Goal: Find specific page/section: Find specific page/section

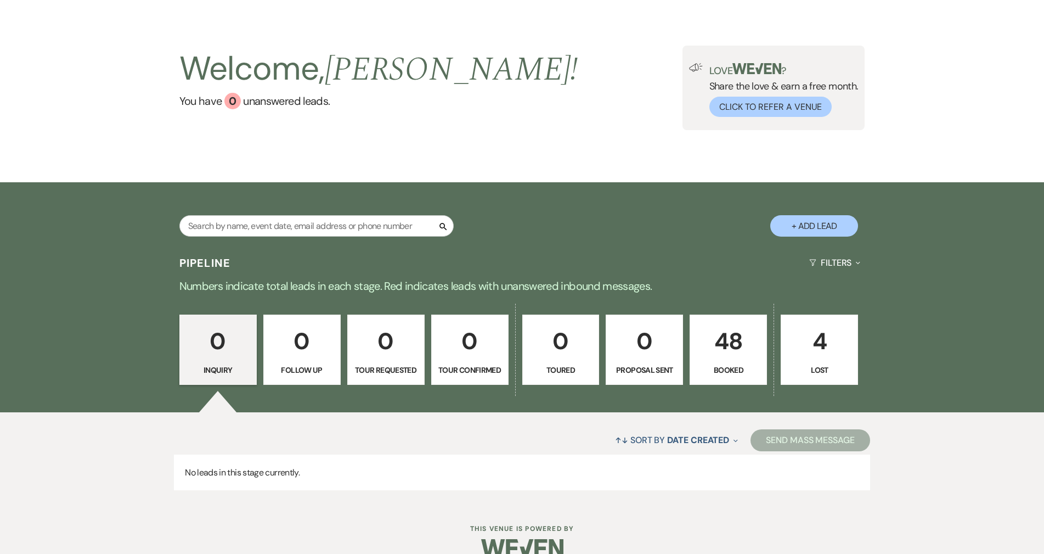
scroll to position [54, 0]
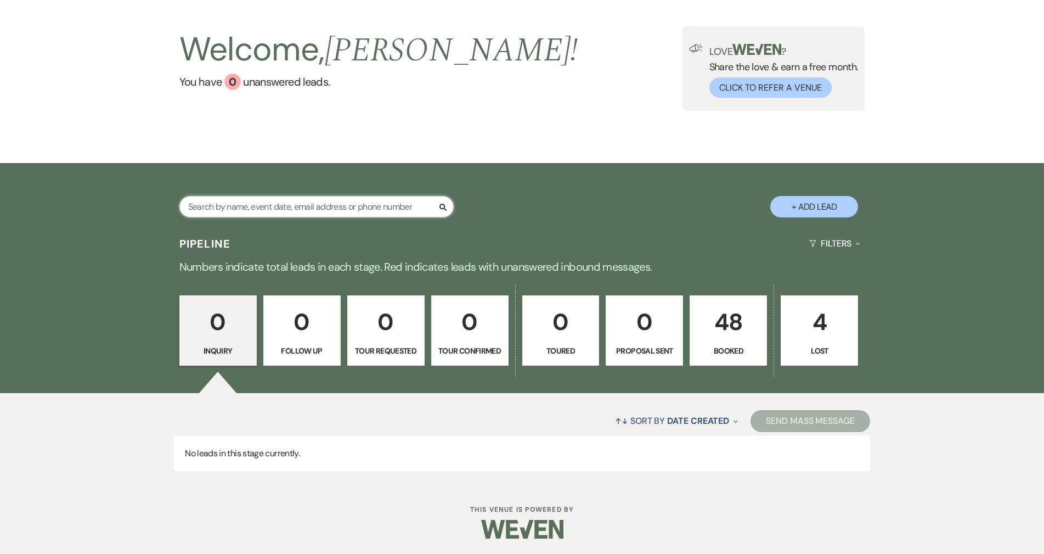
click at [247, 206] on input "text" at bounding box center [316, 206] width 274 height 21
type input "[PERSON_NAME]"
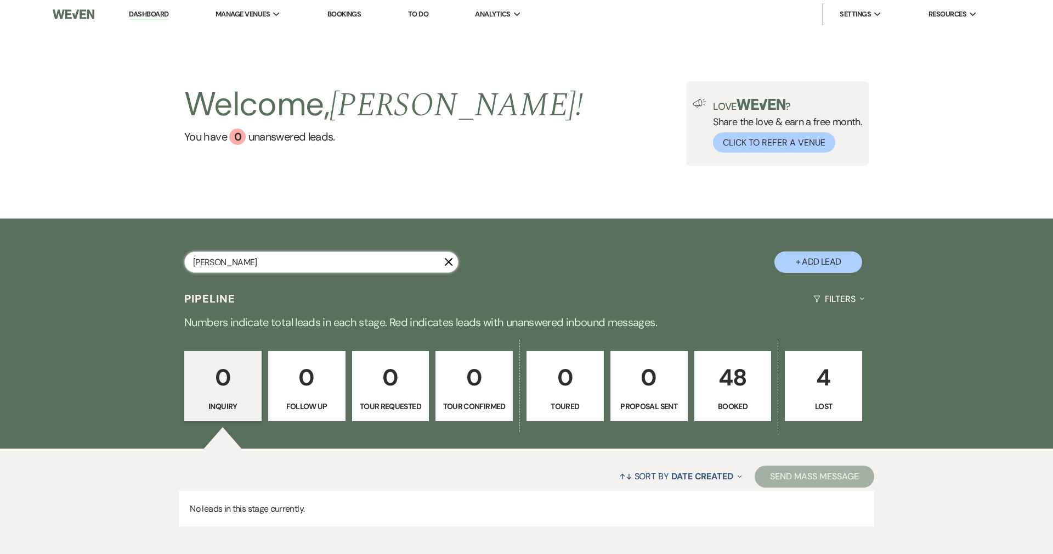
select select "8"
select select "1"
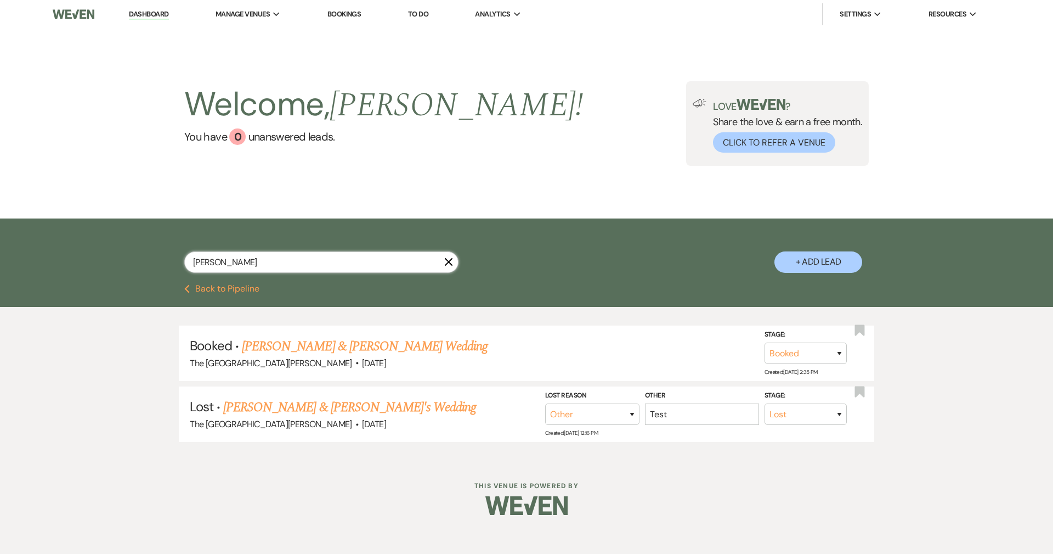
type input "[PERSON_NAME]"
select select "8"
select select "1"
type input "[PERSON_NAME]"
click at [356, 351] on link "[PERSON_NAME] & [PERSON_NAME] Wedding" at bounding box center [365, 346] width 246 height 20
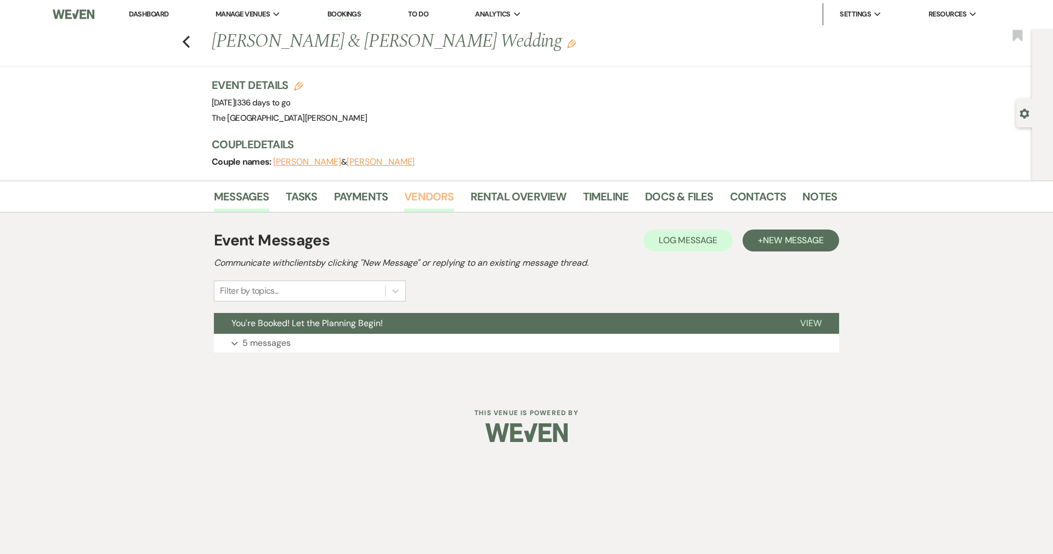
click at [436, 199] on link "Vendors" at bounding box center [428, 200] width 49 height 24
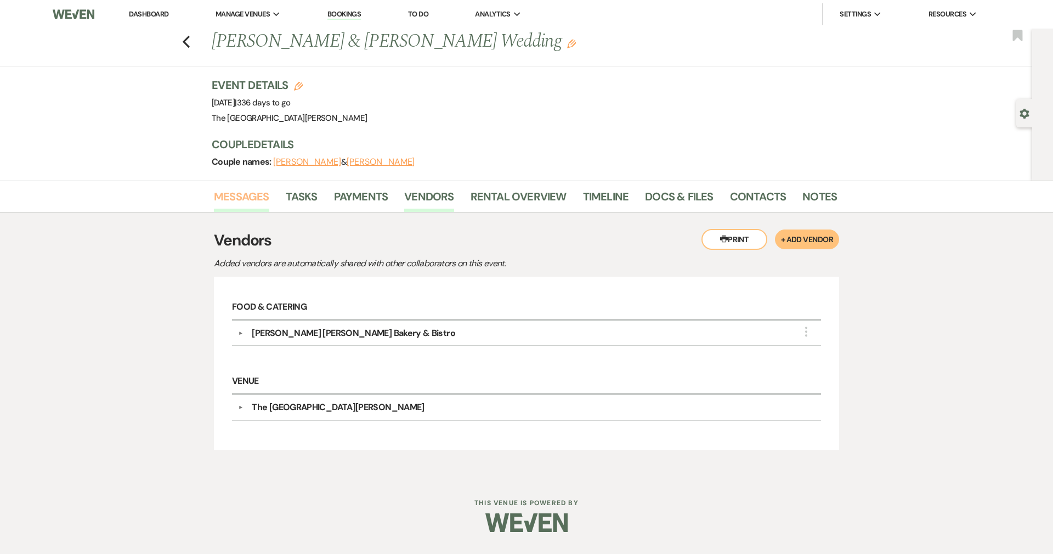
click at [262, 203] on link "Messages" at bounding box center [241, 200] width 55 height 24
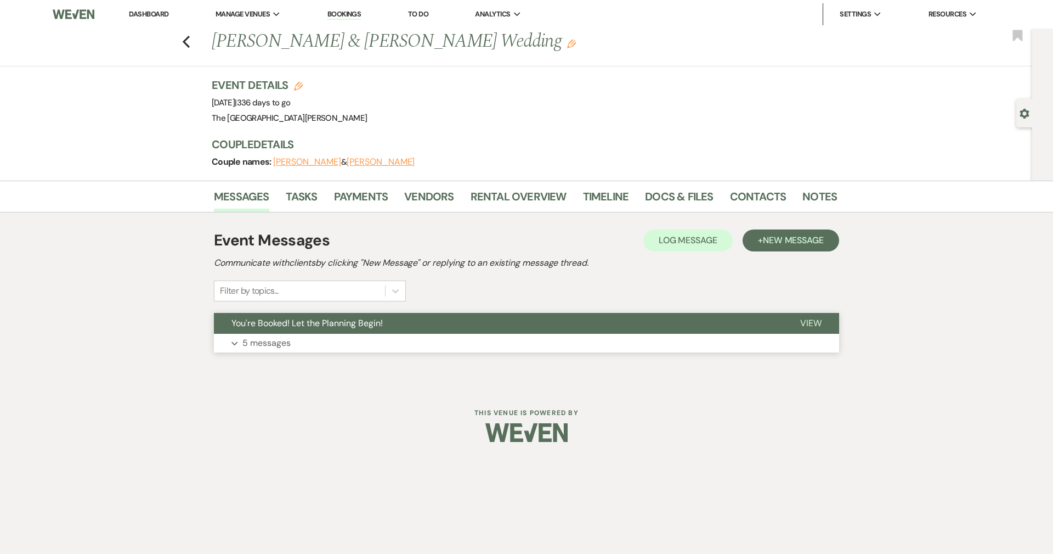
drag, startPoint x: 325, startPoint y: 346, endPoint x: 368, endPoint y: 330, distance: 46.0
click at [324, 346] on button "Expand 5 messages" at bounding box center [526, 343] width 625 height 19
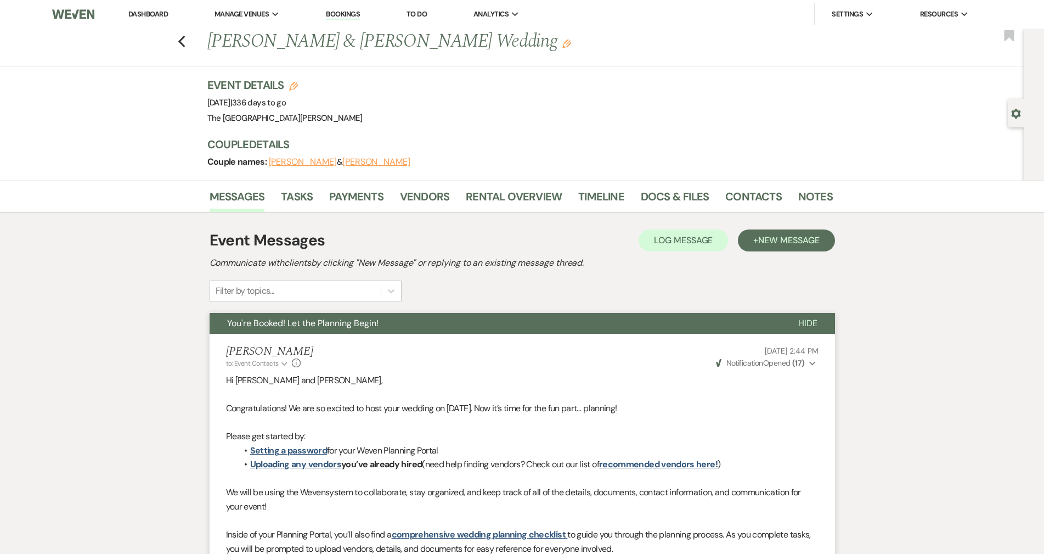
scroll to position [55, 0]
